Goal: Information Seeking & Learning: Learn about a topic

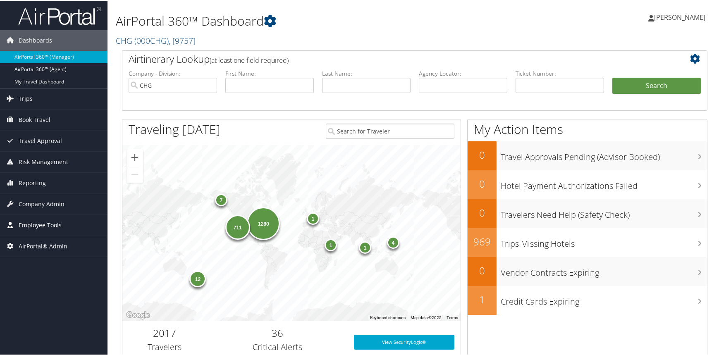
click at [44, 222] on span "Employee Tools" at bounding box center [40, 224] width 43 height 21
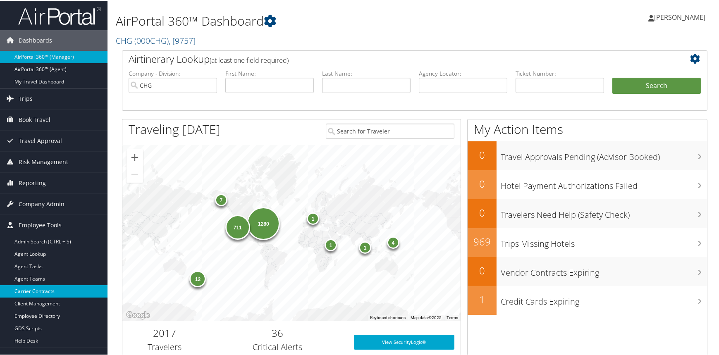
click at [48, 292] on link "Carrier Contracts" at bounding box center [53, 290] width 107 height 12
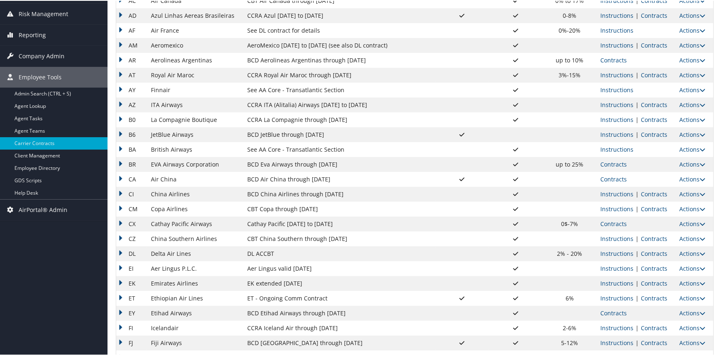
scroll to position [165, 0]
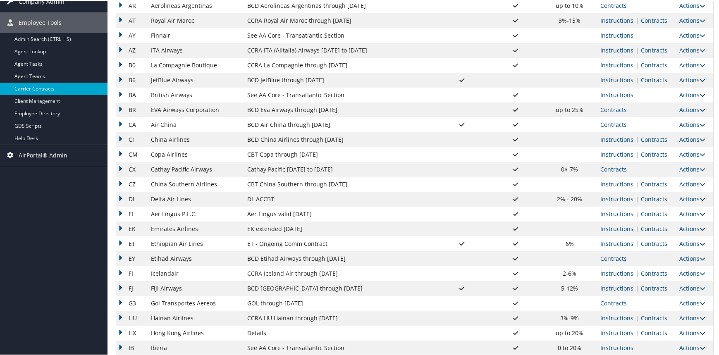
click at [656, 226] on link "Contracts" at bounding box center [654, 228] width 26 height 8
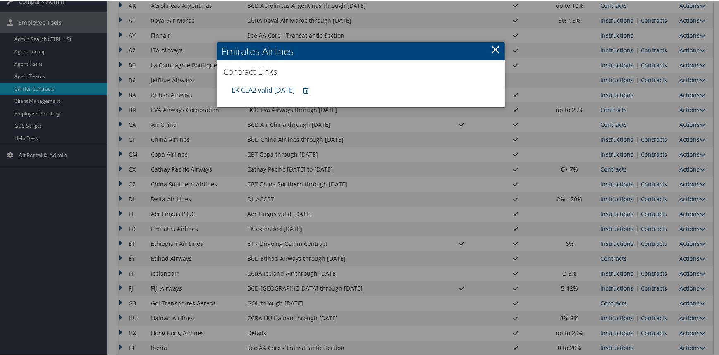
click at [265, 85] on link "EK CLA2 valid 30sep25" at bounding box center [263, 89] width 63 height 9
click at [496, 49] on link "×" at bounding box center [496, 48] width 10 height 17
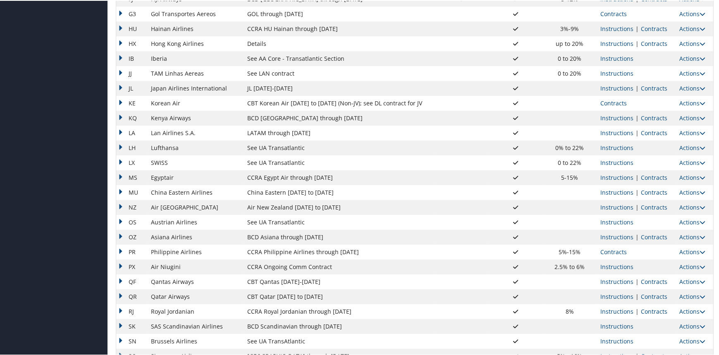
scroll to position [595, 0]
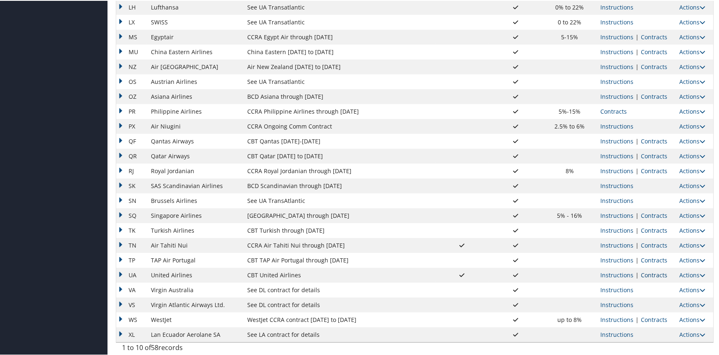
click at [647, 272] on link "Contracts" at bounding box center [654, 274] width 26 height 8
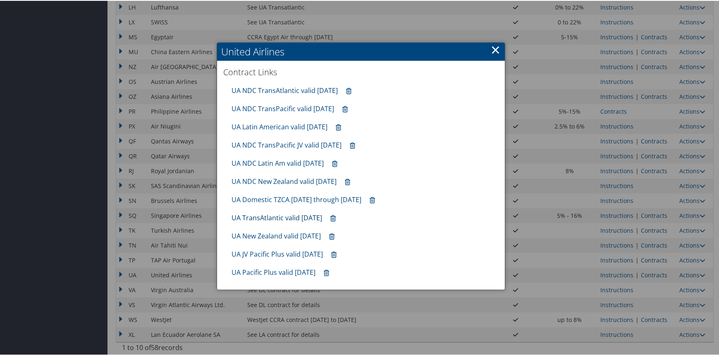
click at [297, 220] on link "UA TransAtlantic valid Sep2025" at bounding box center [277, 217] width 91 height 9
click at [291, 123] on link "UA Latin American valid Sep2025" at bounding box center [280, 126] width 96 height 9
click at [292, 194] on link "UA Domestic TZCA 7.1.25 through 9.30.25" at bounding box center [297, 198] width 130 height 9
